Goal: Task Accomplishment & Management: Manage account settings

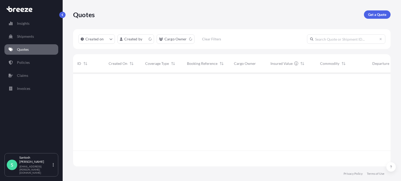
scroll to position [93, 313]
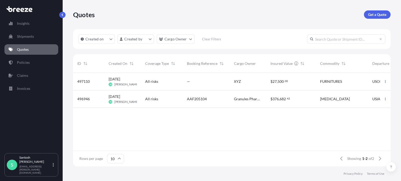
click at [206, 100] on span "AAF205104" at bounding box center [197, 99] width 20 height 5
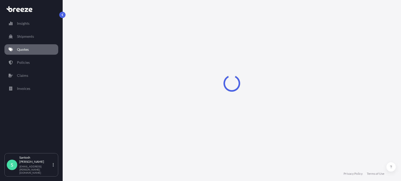
select select "Road"
select select "Air"
select select "Road"
select select "1"
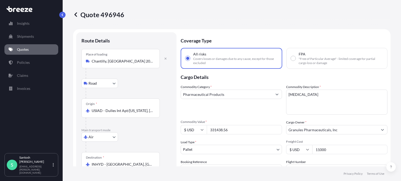
click at [217, 129] on input "331438.56" at bounding box center [244, 129] width 75 height 9
click at [215, 131] on input "331438.56" at bounding box center [244, 129] width 75 height 9
click at [213, 130] on input "331438.56" at bounding box center [244, 129] width 75 height 9
click at [217, 130] on input "331438.56" at bounding box center [244, 129] width 75 height 9
click at [215, 130] on input "331438.56" at bounding box center [244, 129] width 75 height 9
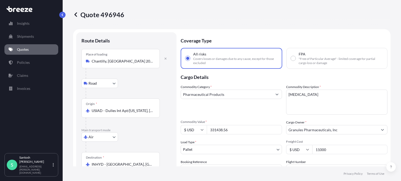
click at [213, 130] on input "331438.56" at bounding box center [244, 129] width 75 height 9
click at [210, 130] on input "331438.56" at bounding box center [244, 129] width 75 height 9
drag, startPoint x: 231, startPoint y: 130, endPoint x: 202, endPoint y: 131, distance: 29.3
click at [202, 131] on div "$ USD 331438.56" at bounding box center [231, 129] width 101 height 9
paste input "150386.79"
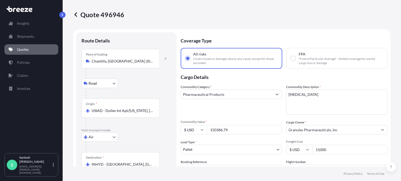
type input "150386.79"
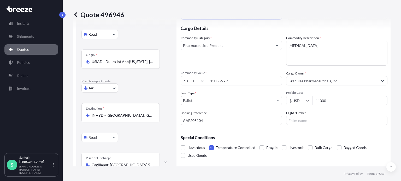
scroll to position [78, 0]
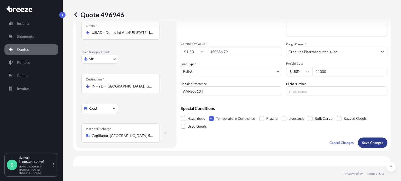
click at [370, 145] on p "Save Changes" at bounding box center [372, 142] width 21 height 5
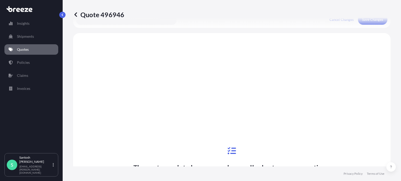
scroll to position [208, 0]
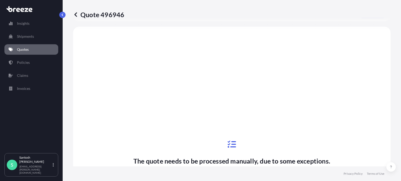
select select "Road"
select select "Air"
select select "Road"
select select "1"
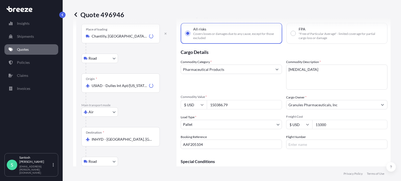
scroll to position [0, 0]
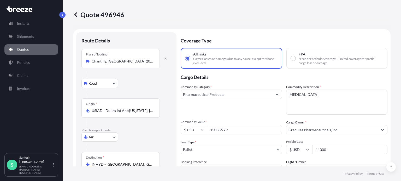
click at [21, 10] on icon at bounding box center [22, 10] width 4 height 4
click at [23, 10] on icon at bounding box center [20, 9] width 26 height 6
click at [18, 12] on div at bounding box center [31, 8] width 54 height 9
